Goal: Task Accomplishment & Management: Use online tool/utility

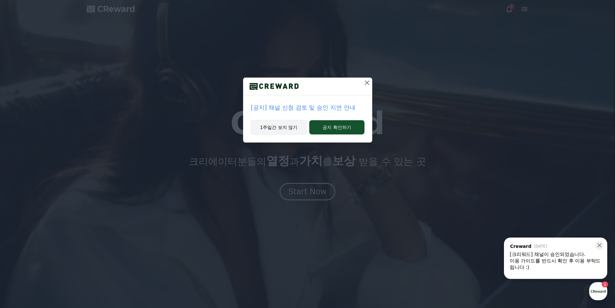
click at [291, 130] on button "1주일간 보지 않기" at bounding box center [279, 127] width 56 height 15
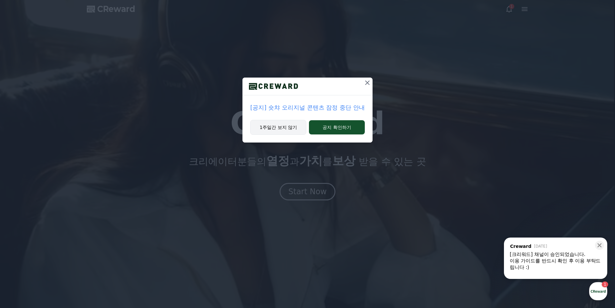
click at [294, 129] on button "1주일간 보지 않기" at bounding box center [278, 127] width 56 height 15
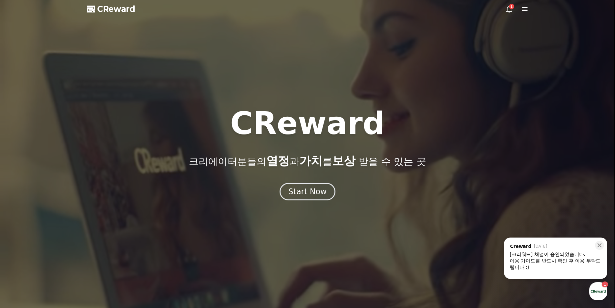
click at [508, 4] on div at bounding box center [307, 154] width 615 height 308
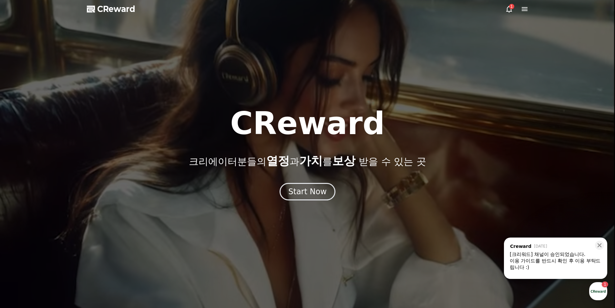
click at [508, 8] on icon at bounding box center [509, 9] width 8 height 8
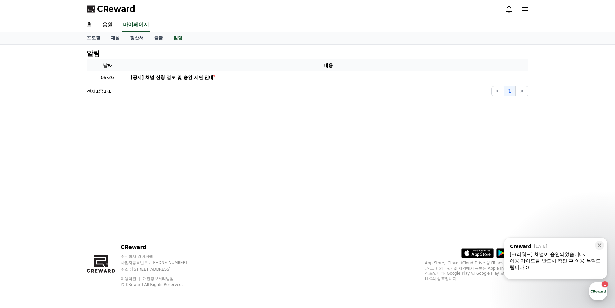
click at [524, 7] on icon at bounding box center [525, 9] width 6 height 4
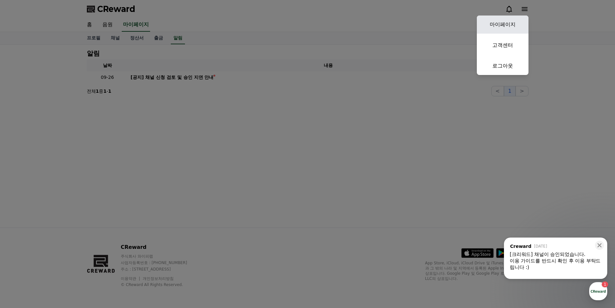
click at [509, 31] on link "마이페이지" at bounding box center [503, 24] width 52 height 18
select select "**********"
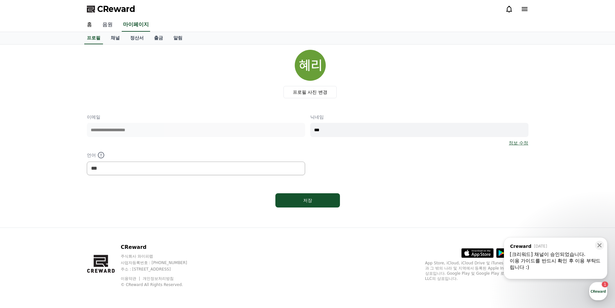
click at [113, 27] on link "음원" at bounding box center [107, 25] width 21 height 14
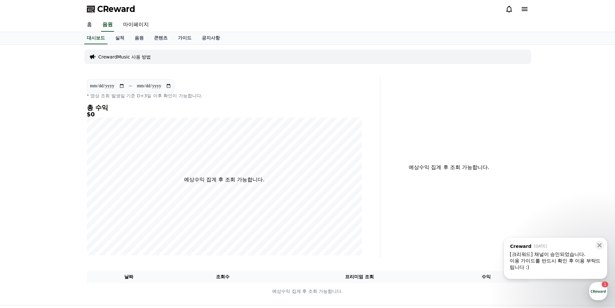
click at [87, 21] on link "홈" at bounding box center [89, 25] width 15 height 14
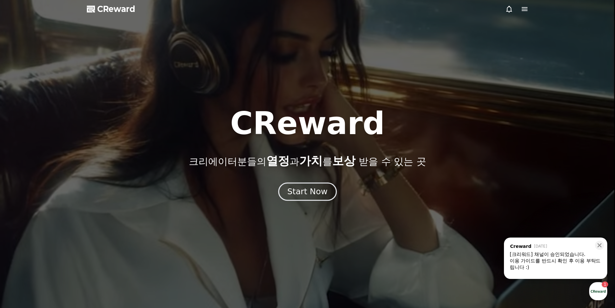
click at [315, 197] on button "Start Now" at bounding box center [307, 191] width 58 height 18
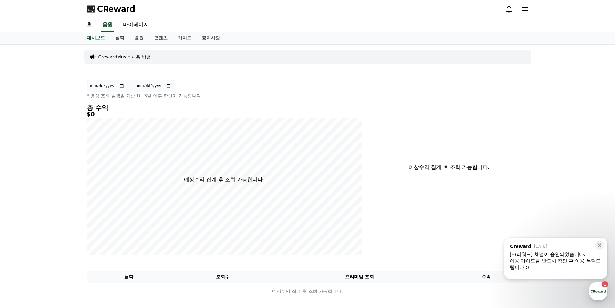
click at [569, 268] on div "이용 가이드를 반드시 확인 후 이용 부탁드립니다 :)" at bounding box center [556, 263] width 92 height 13
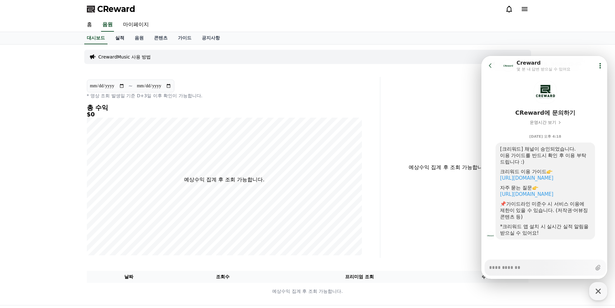
type textarea "*"
click at [118, 37] on link "실적" at bounding box center [119, 38] width 19 height 12
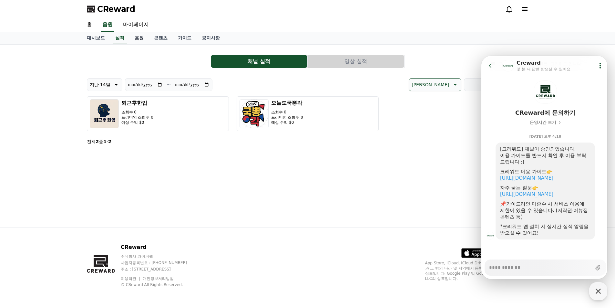
click at [138, 35] on link "음원" at bounding box center [138, 38] width 19 height 12
